Goal: Check status: Check status

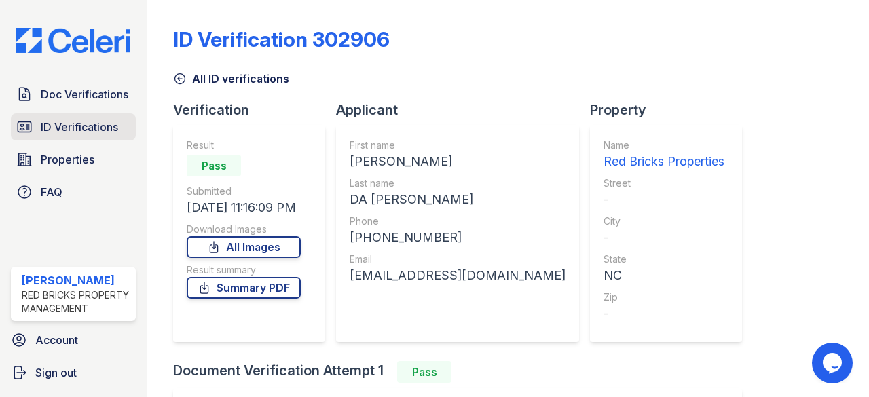
click at [46, 124] on span "ID Verifications" at bounding box center [79, 127] width 77 height 16
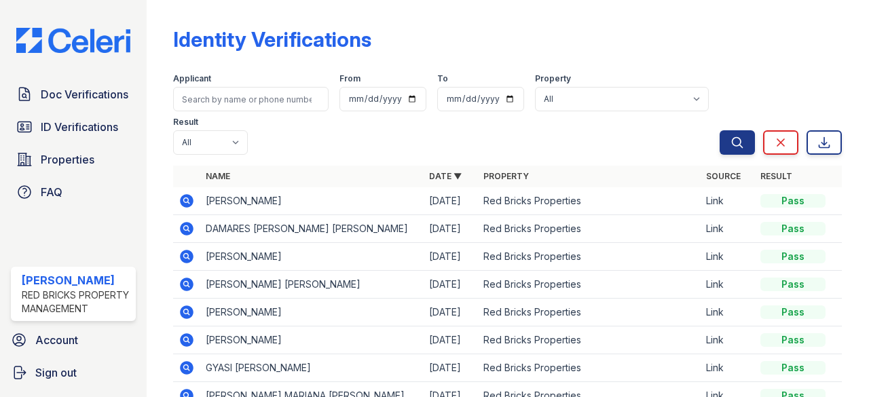
click at [188, 286] on icon at bounding box center [187, 285] width 14 height 14
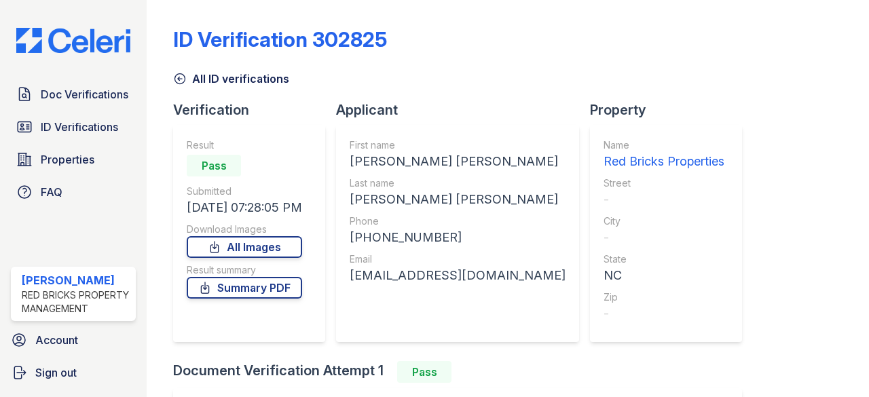
scroll to position [191, 0]
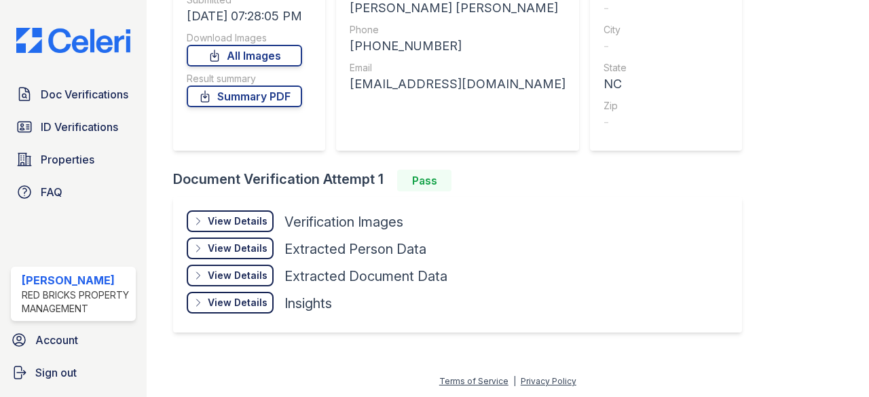
click at [243, 214] on div "View Details" at bounding box center [238, 221] width 60 height 14
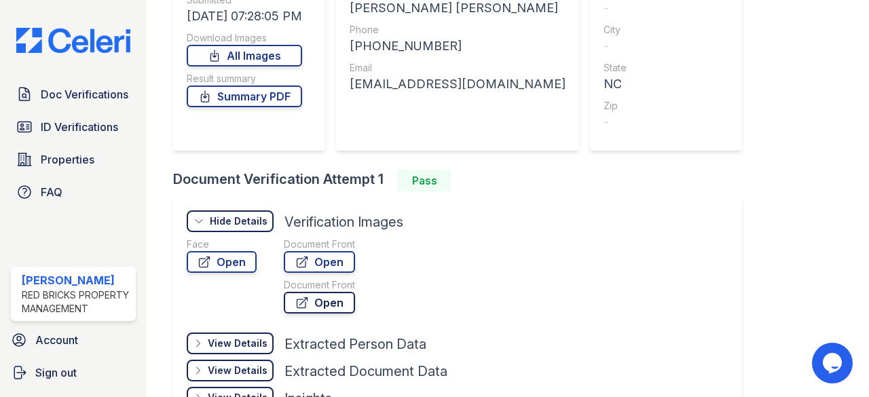
scroll to position [0, 0]
click at [313, 307] on link "Open" at bounding box center [319, 303] width 71 height 22
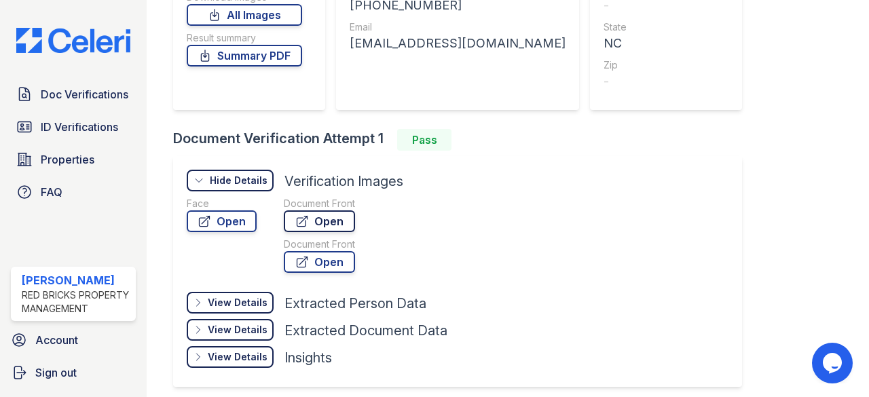
scroll to position [259, 0]
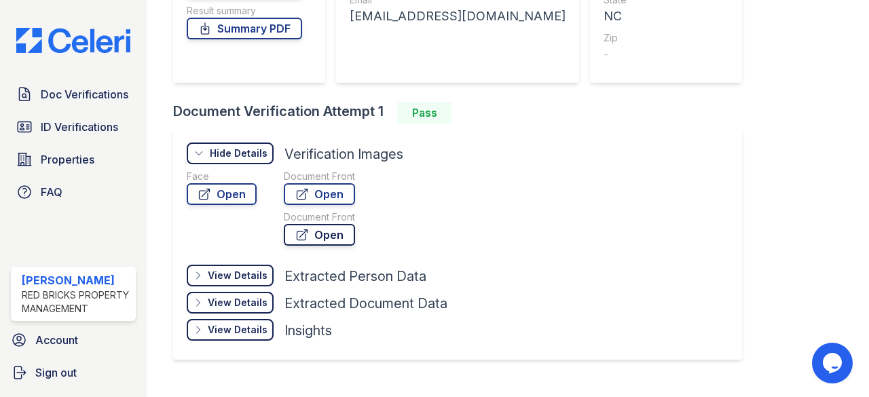
click at [324, 233] on link "Open" at bounding box center [319, 235] width 71 height 22
click at [302, 199] on icon at bounding box center [302, 194] width 10 height 10
